Goal: Information Seeking & Learning: Learn about a topic

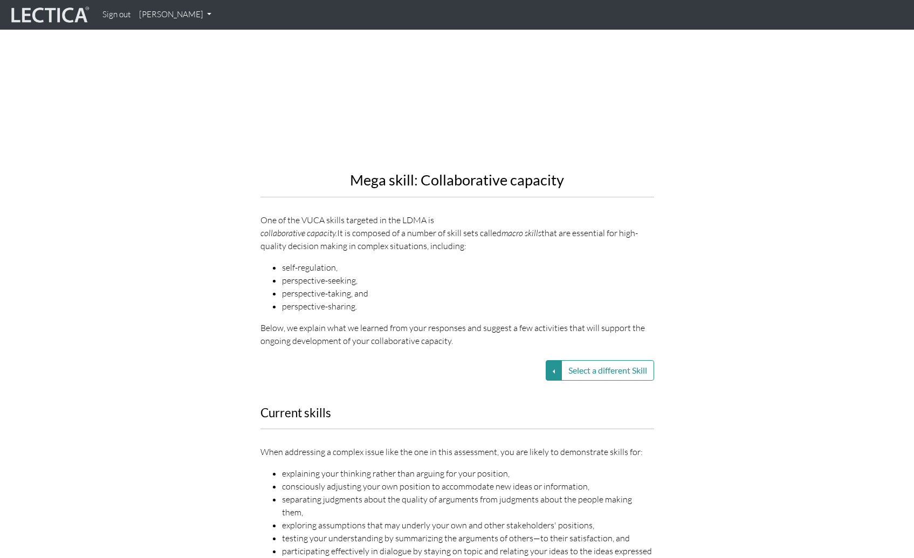
scroll to position [1171, 0]
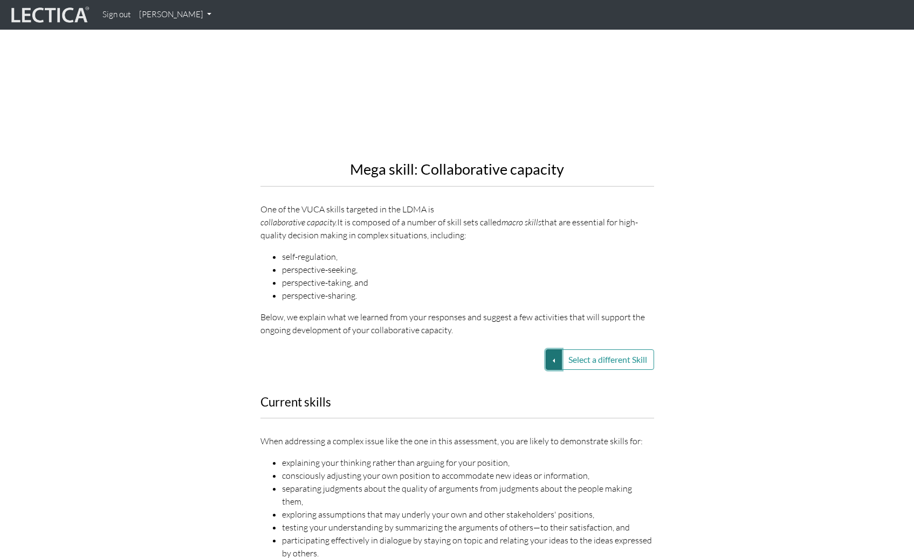
click at [548, 349] on button "Select a different Skill" at bounding box center [554, 359] width 16 height 20
click at [510, 367] on link "VUCA—Perspective coordination" at bounding box center [476, 373] width 115 height 12
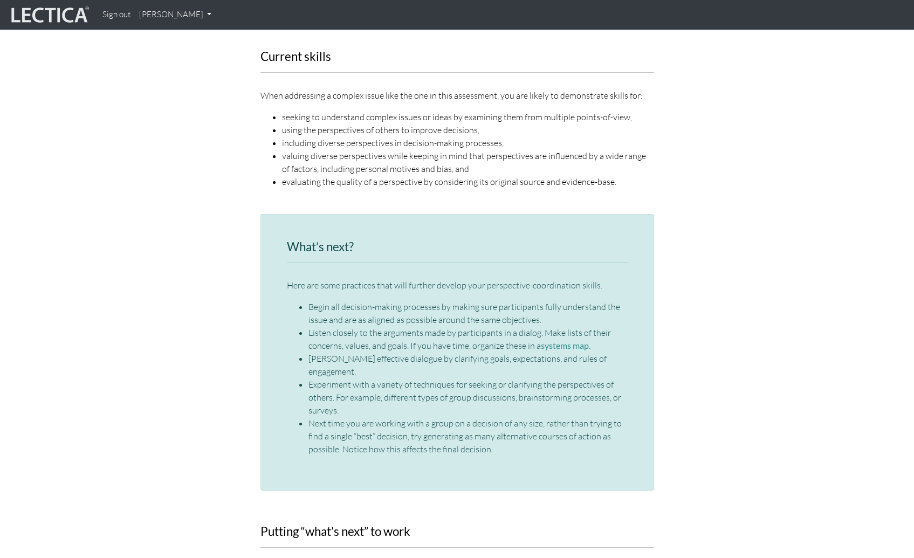
scroll to position [1506, 0]
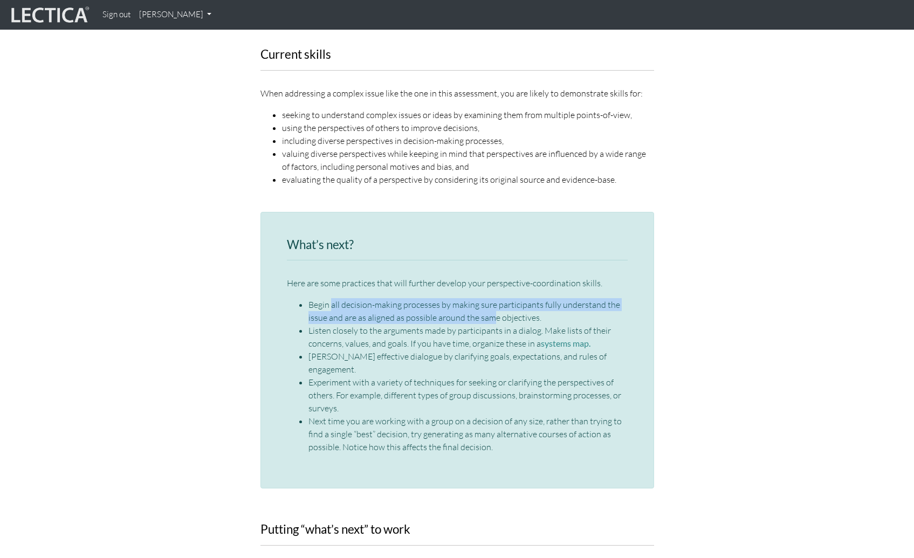
drag, startPoint x: 489, startPoint y: 289, endPoint x: 332, endPoint y: 272, distance: 158.3
click at [332, 298] on li "Begin all decision-making processes by making sure participants fully understan…" at bounding box center [467, 311] width 319 height 26
drag, startPoint x: 329, startPoint y: 272, endPoint x: 528, endPoint y: 295, distance: 199.7
click at [528, 298] on li "Begin all decision-making processes by making sure participants fully understan…" at bounding box center [467, 311] width 319 height 26
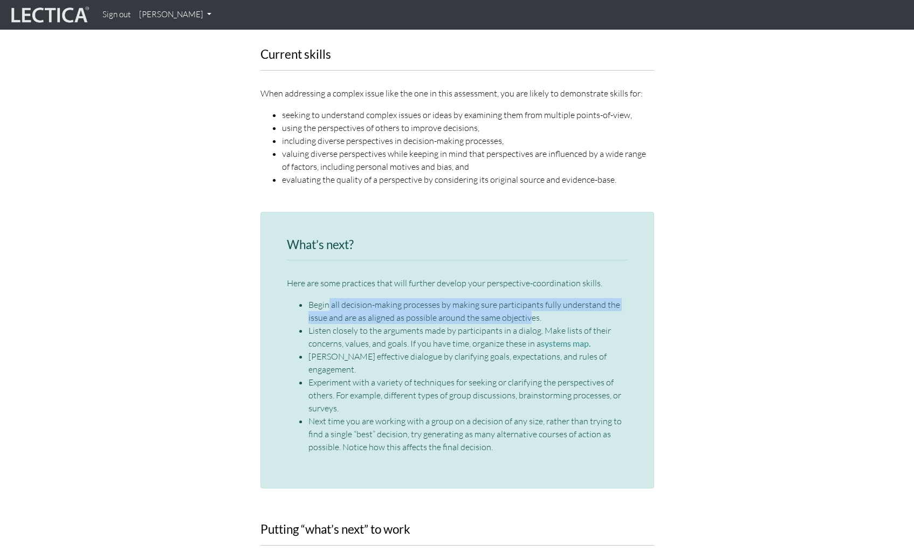
click at [528, 298] on li "Begin all decision-making processes by making sure participants fully understan…" at bounding box center [467, 311] width 319 height 26
drag, startPoint x: 530, startPoint y: 295, endPoint x: 360, endPoint y: 274, distance: 171.2
click at [360, 298] on li "Begin all decision-making processes by making sure participants fully understan…" at bounding box center [467, 311] width 319 height 26
drag, startPoint x: 348, startPoint y: 273, endPoint x: 509, endPoint y: 298, distance: 163.2
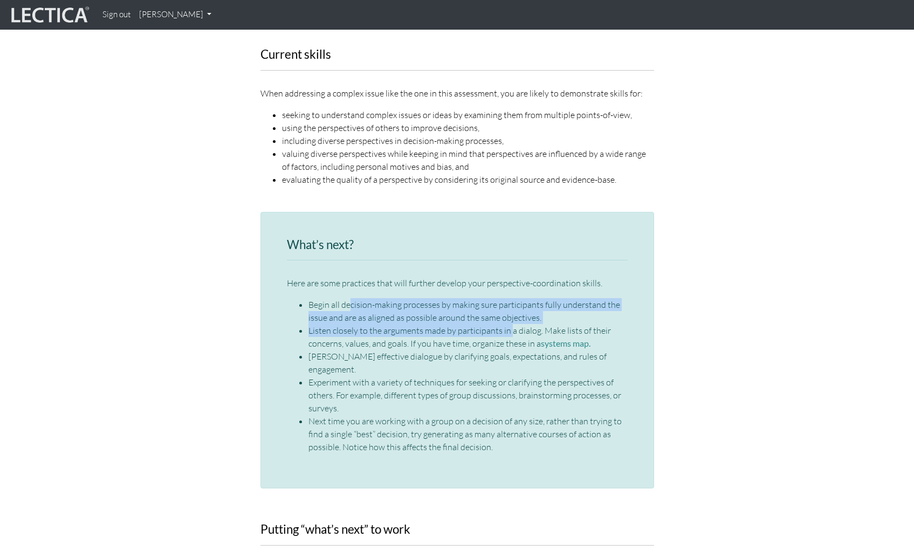
click at [509, 298] on ul "Begin all decision-making processes by making sure participants fully understan…" at bounding box center [457, 375] width 341 height 155
click at [509, 324] on li "Listen closely to the arguments made by participants in a dialog. Make lists of…" at bounding box center [467, 337] width 319 height 26
drag, startPoint x: 472, startPoint y: 305, endPoint x: 367, endPoint y: 297, distance: 105.4
click at [367, 298] on ul "Begin all decision-making processes by making sure participants fully understan…" at bounding box center [457, 375] width 341 height 155
click at [367, 298] on li "Begin all decision-making processes by making sure participants fully understan…" at bounding box center [467, 311] width 319 height 26
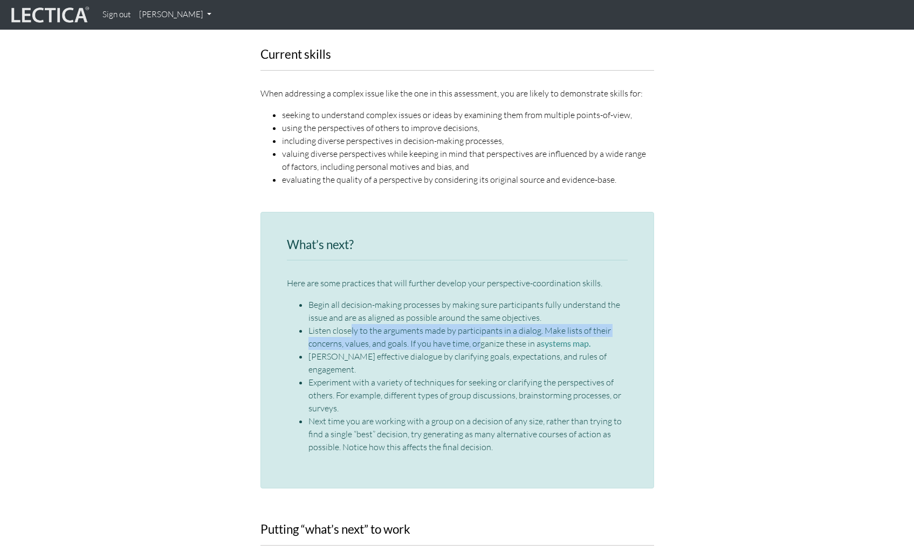
drag, startPoint x: 349, startPoint y: 301, endPoint x: 477, endPoint y: 321, distance: 128.8
click at [477, 324] on li "Listen closely to the arguments made by participants in a dialog. Make lists of…" at bounding box center [467, 337] width 319 height 26
click at [446, 350] on li "[PERSON_NAME] effective dialogue by clarifying goals, expectations, and rules o…" at bounding box center [467, 363] width 319 height 26
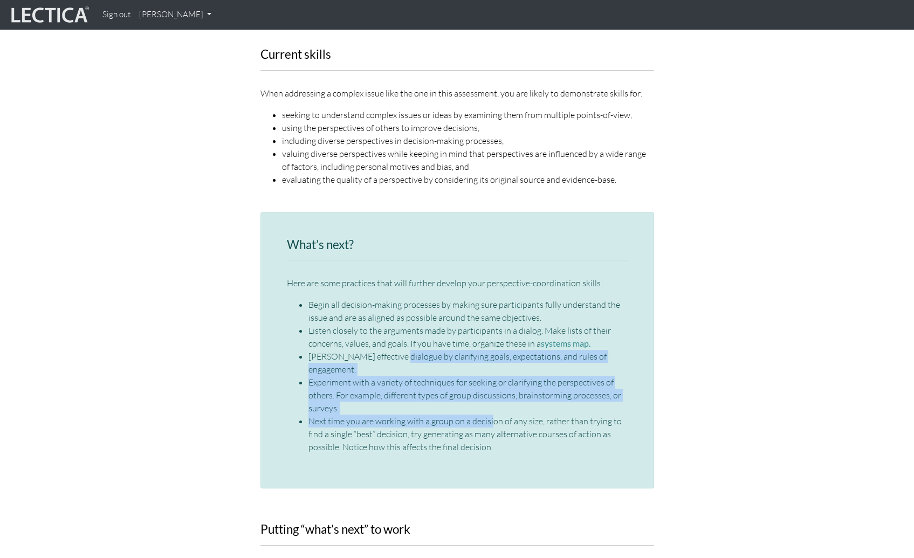
drag, startPoint x: 395, startPoint y: 333, endPoint x: 492, endPoint y: 379, distance: 107.0
click at [492, 379] on ul "Begin all decision-making processes by making sure participants fully understan…" at bounding box center [457, 375] width 341 height 155
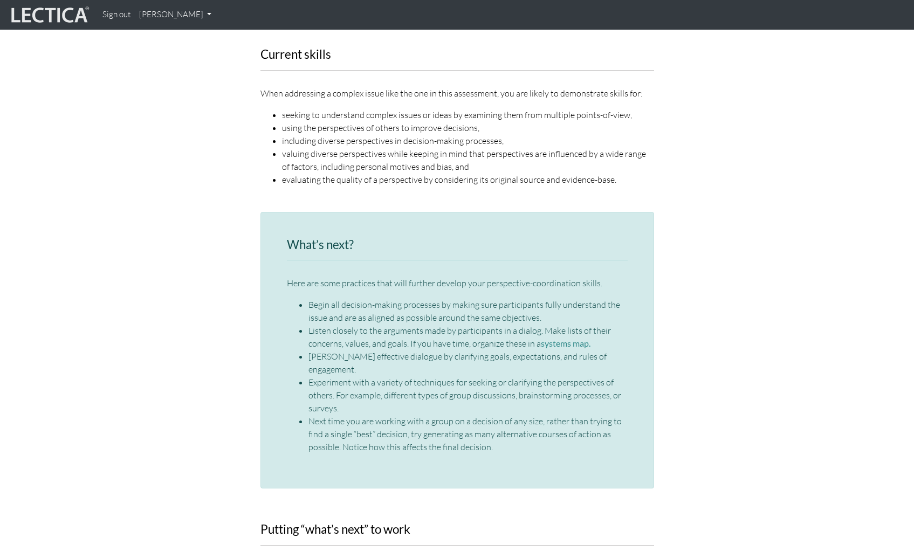
click at [503, 415] on li "Next time you are working with a group on a decision of any size, rather than t…" at bounding box center [467, 434] width 319 height 39
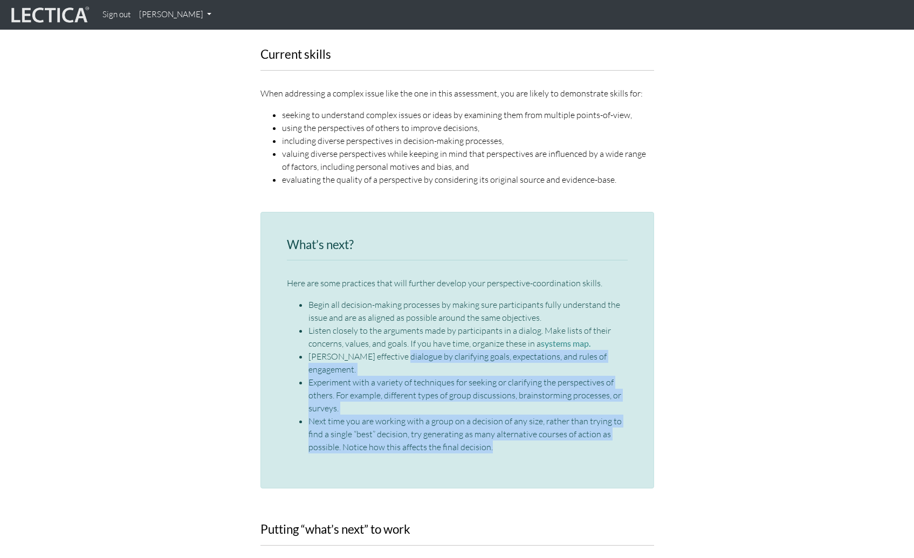
drag, startPoint x: 521, startPoint y: 410, endPoint x: 393, endPoint y: 335, distance: 147.9
click at [393, 335] on ul "Begin all decision-making processes by making sure participants fully understan…" at bounding box center [457, 375] width 341 height 155
click at [393, 350] on li "[PERSON_NAME] effective dialogue by clarifying goals, expectations, and rules o…" at bounding box center [467, 363] width 319 height 26
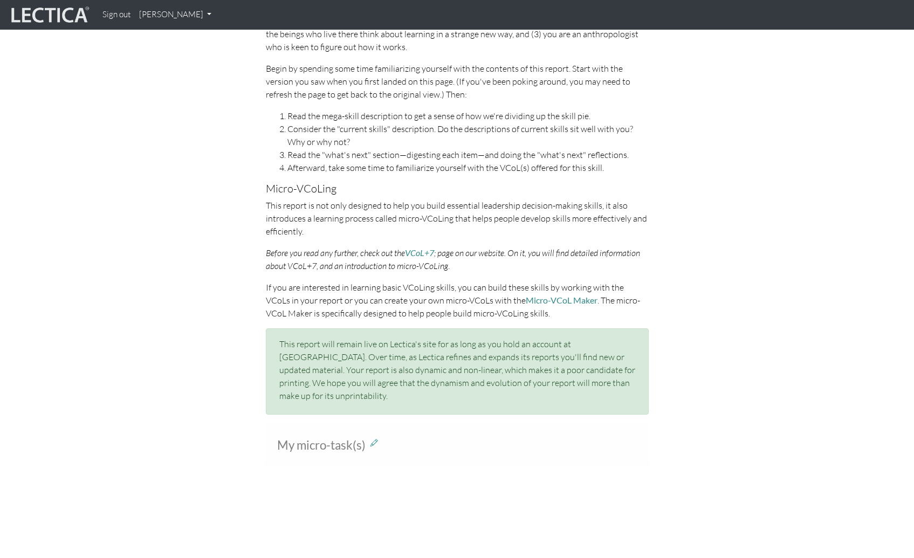
scroll to position [0, 0]
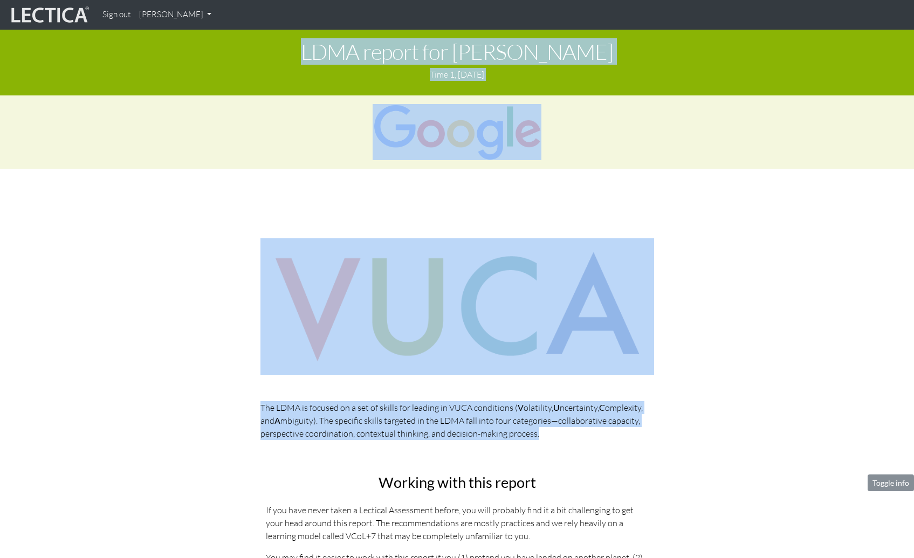
drag, startPoint x: 283, startPoint y: 46, endPoint x: 694, endPoint y: 435, distance: 566.2
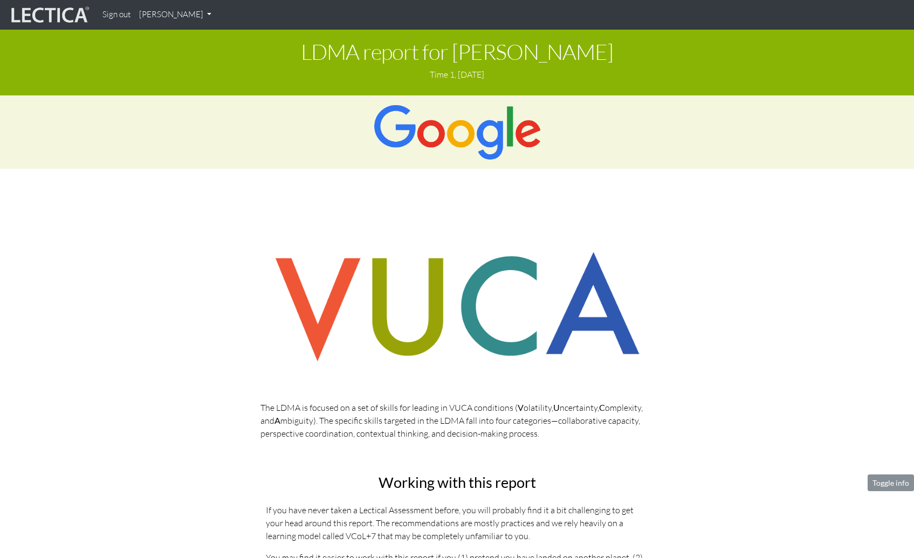
click at [694, 435] on div "The LDMA is focused on a set of skills for leading in VUCA conditions ( V olati…" at bounding box center [457, 343] width 615 height 210
